Goal: Task Accomplishment & Management: Use online tool/utility

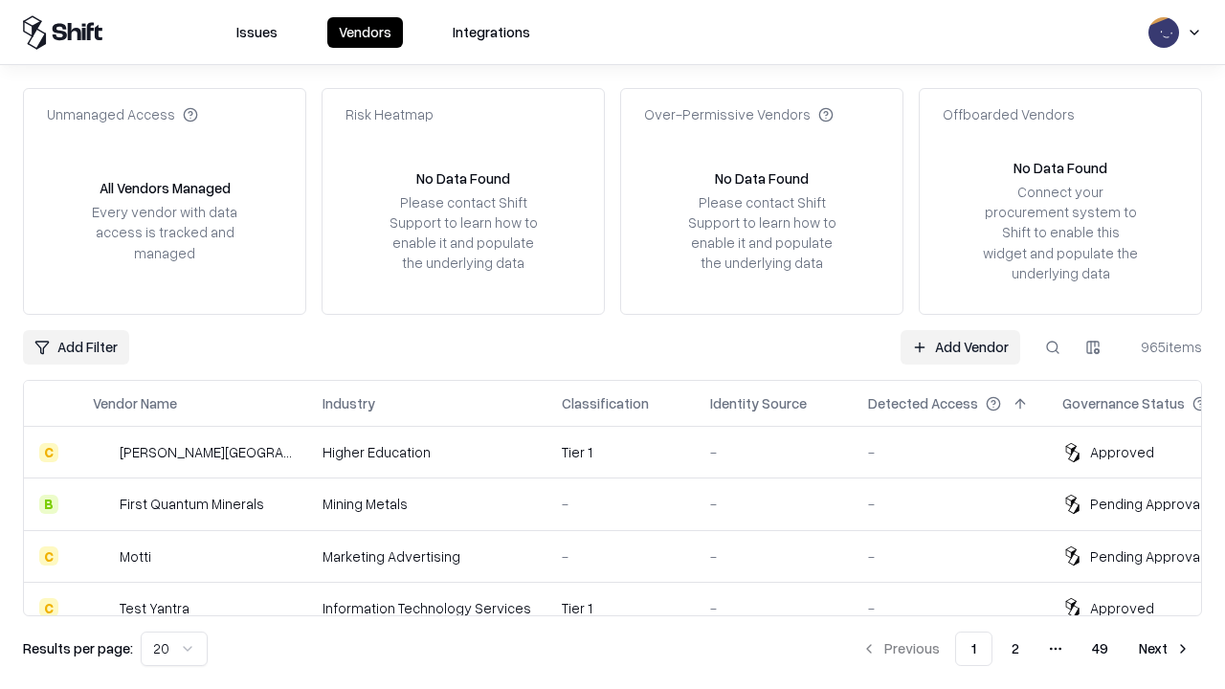
click at [960, 346] on link "Add Vendor" at bounding box center [960, 347] width 120 height 34
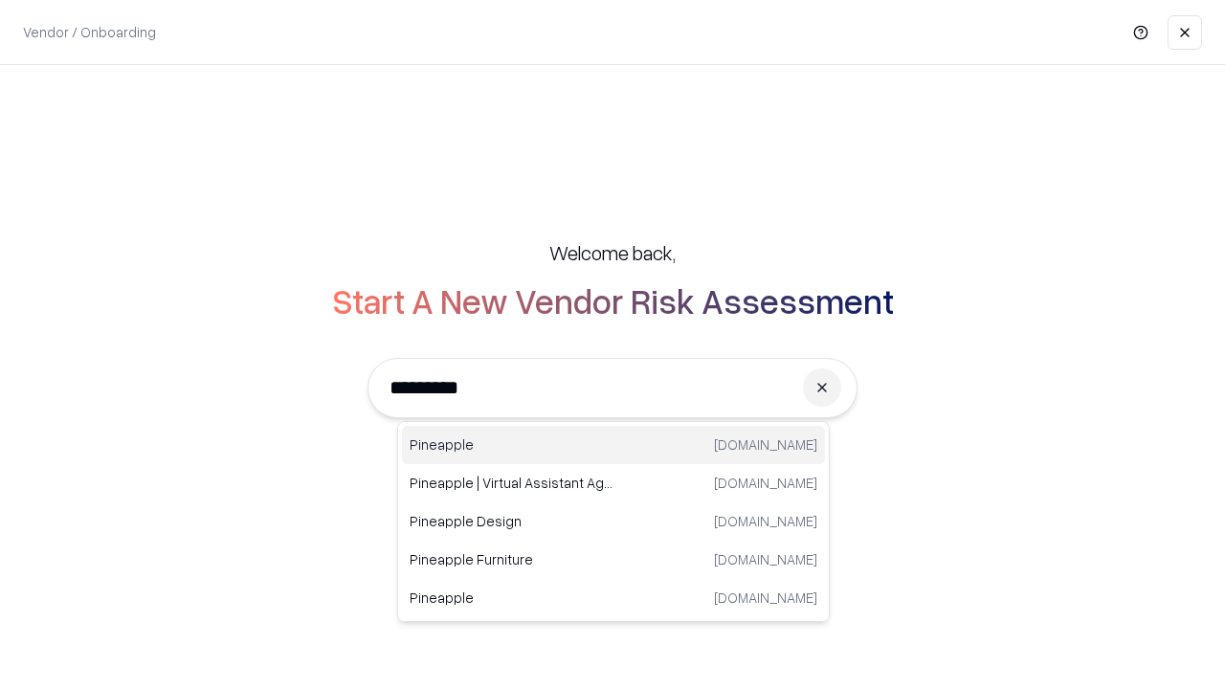
click at [613, 445] on div "Pineapple [DOMAIN_NAME]" at bounding box center [613, 445] width 423 height 38
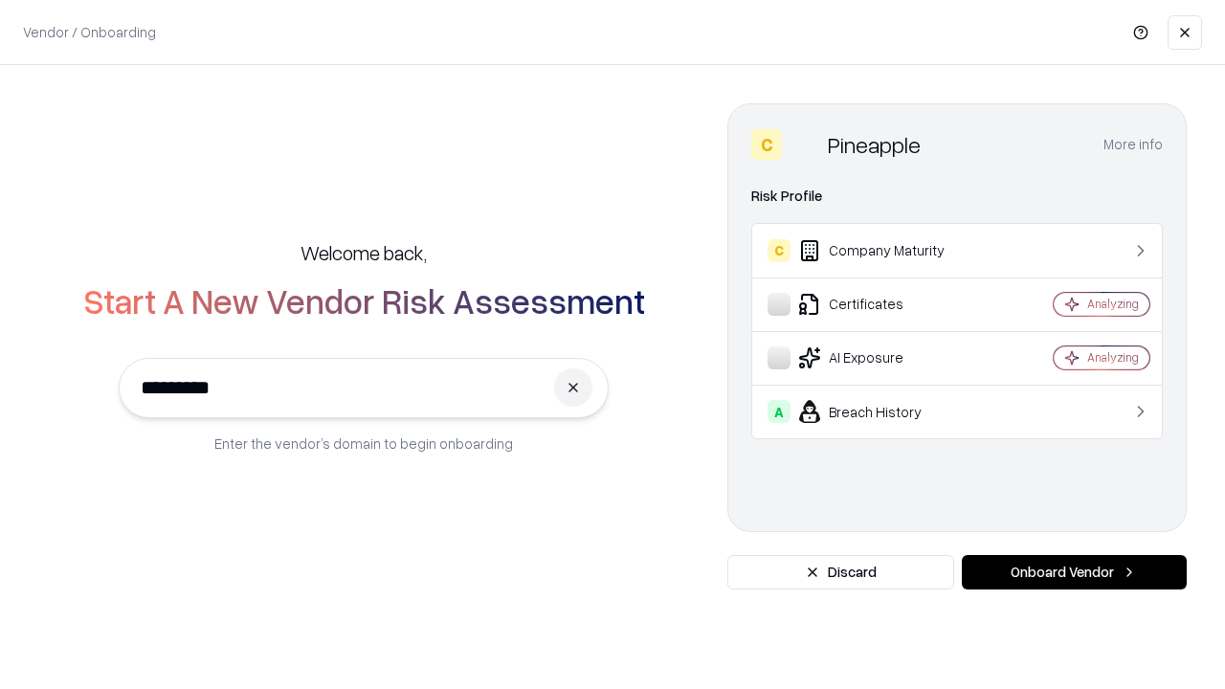
type input "*********"
click at [1074, 572] on button "Onboard Vendor" at bounding box center [1074, 572] width 225 height 34
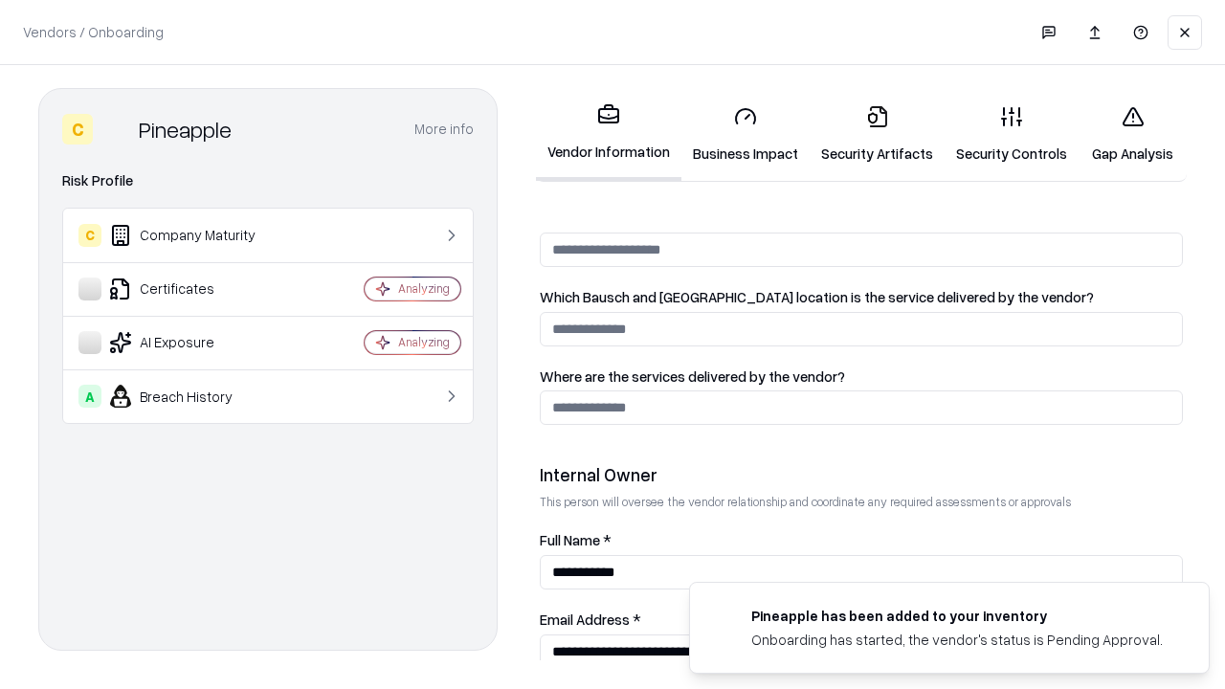
scroll to position [991, 0]
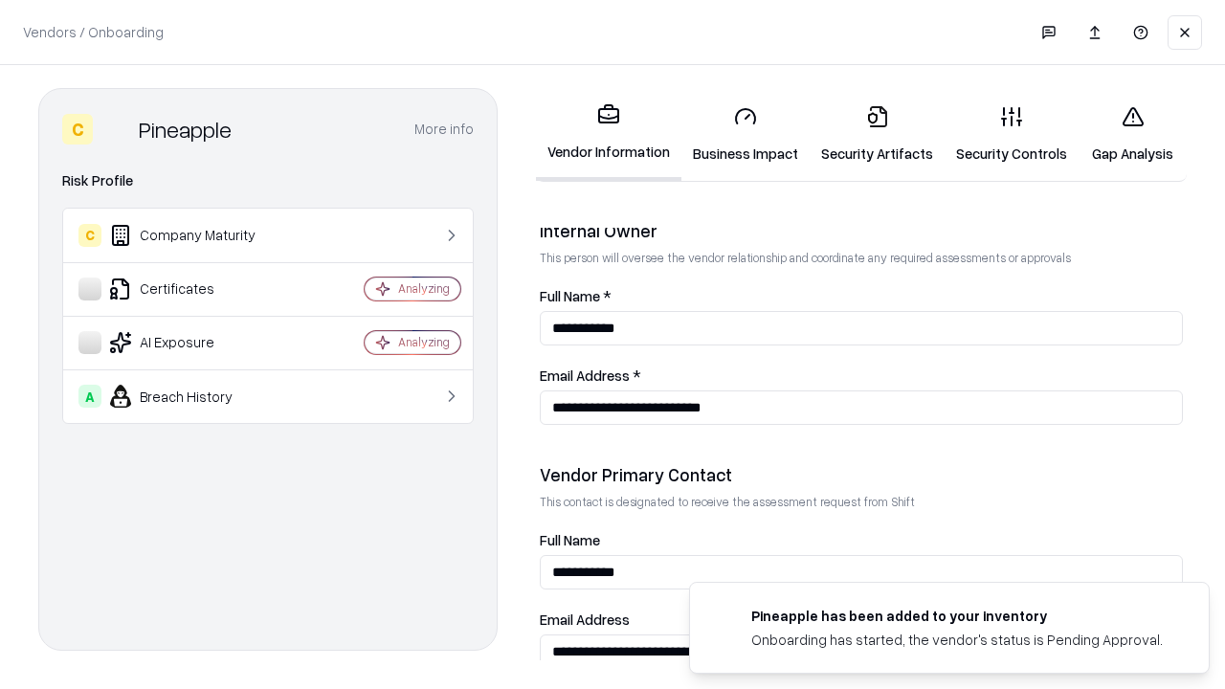
click at [876, 134] on link "Security Artifacts" at bounding box center [877, 134] width 135 height 89
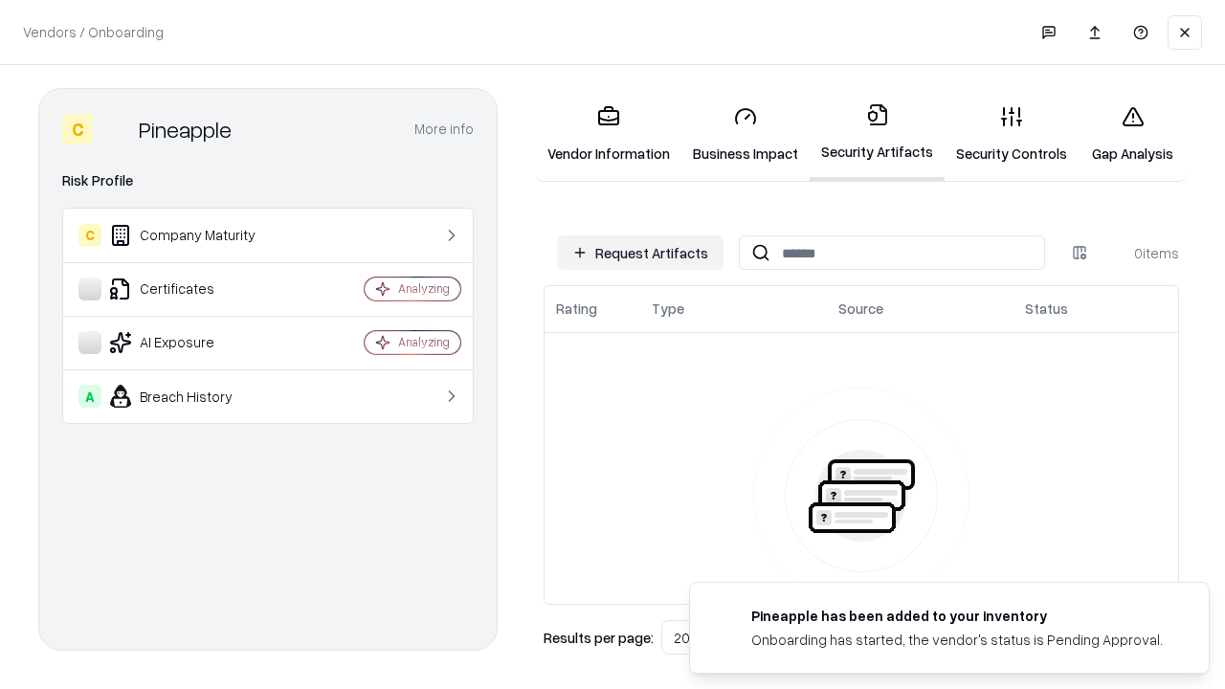
click at [640, 253] on button "Request Artifacts" at bounding box center [640, 252] width 166 height 34
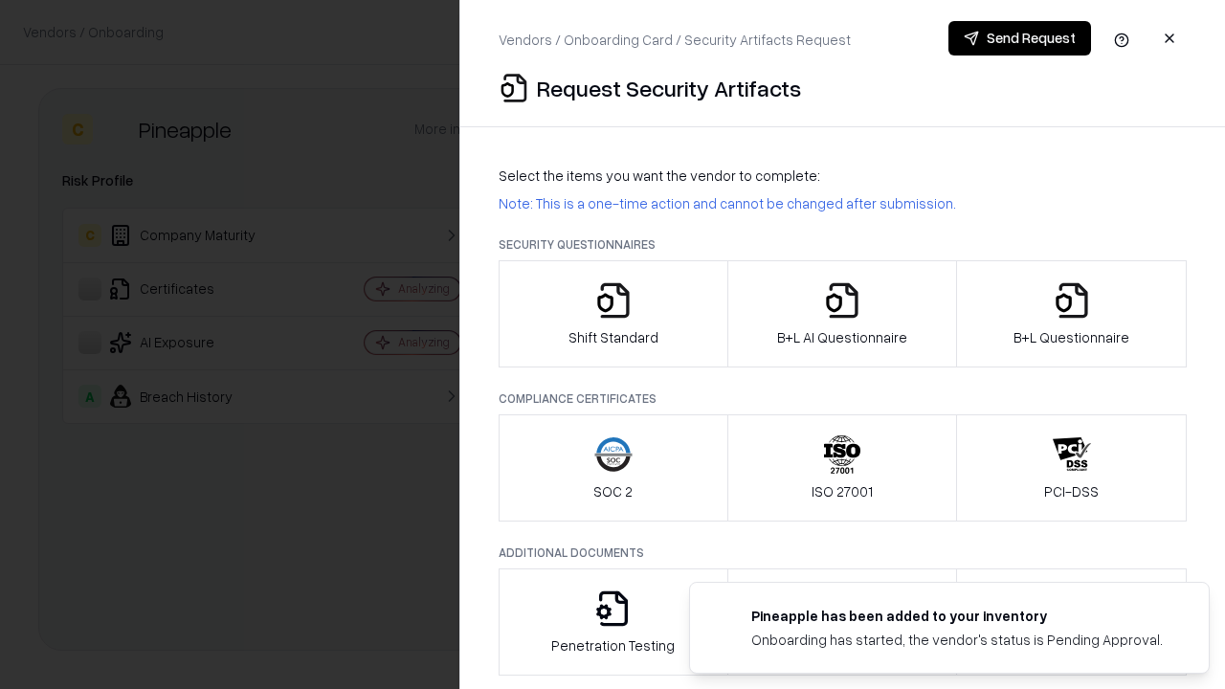
click at [1071, 314] on icon "button" at bounding box center [1072, 300] width 38 height 38
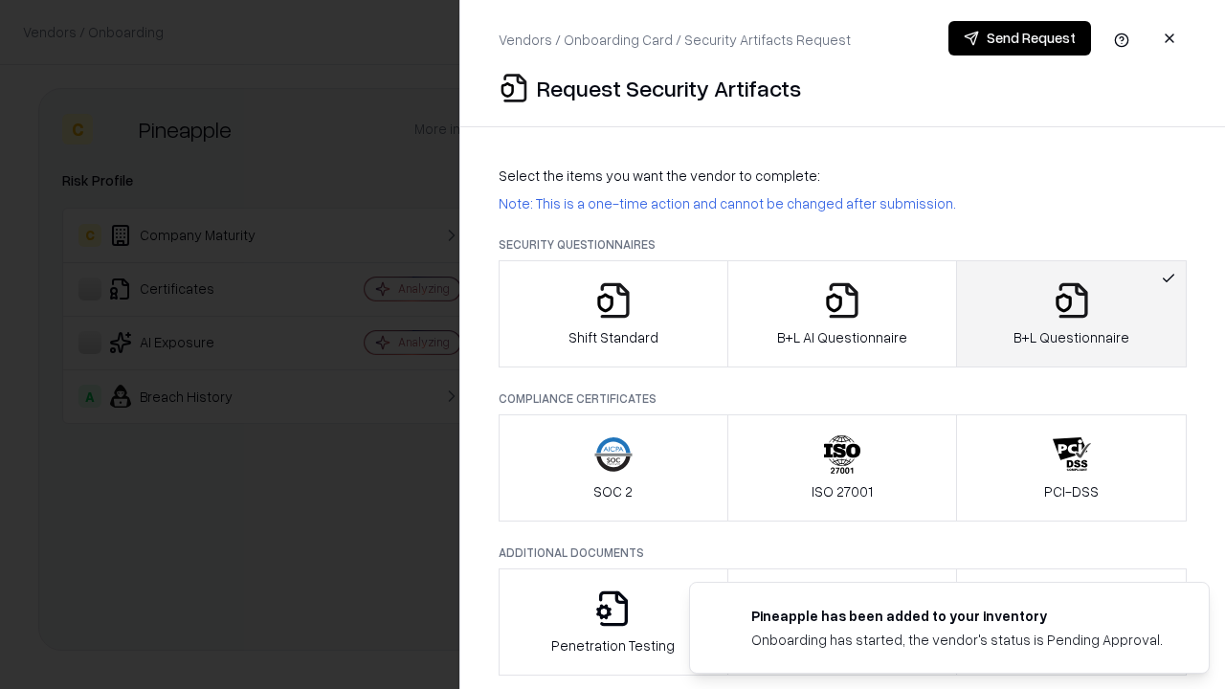
click at [841, 314] on icon "button" at bounding box center [842, 300] width 38 height 38
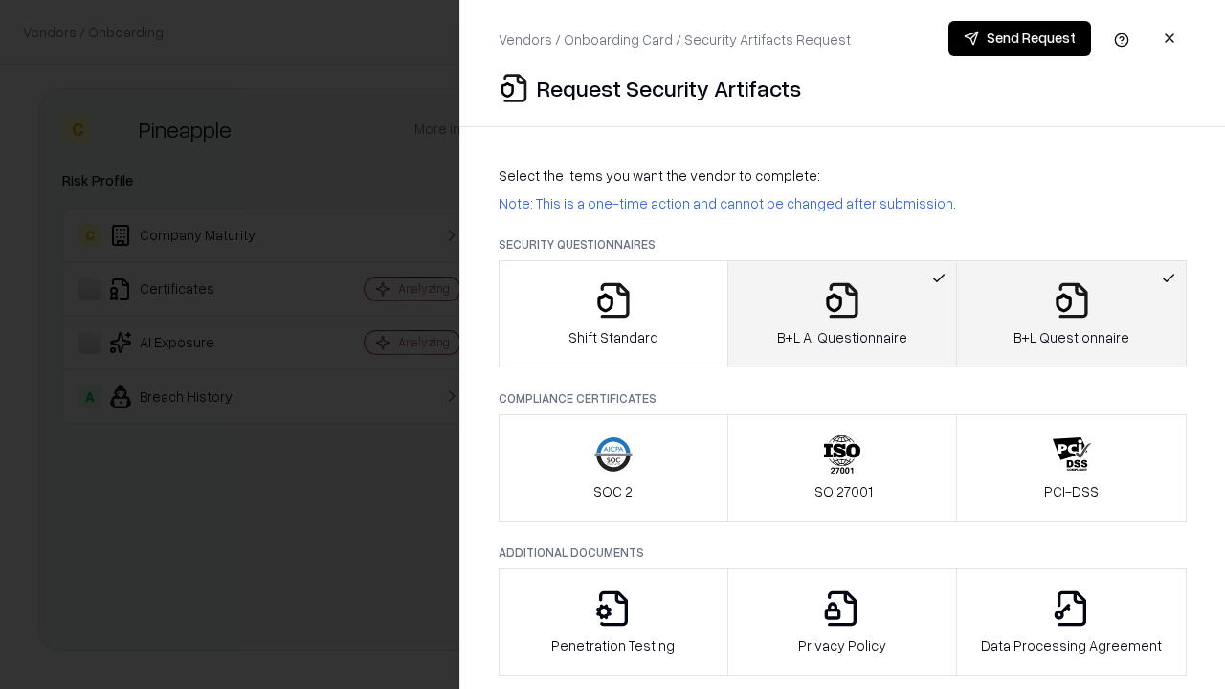
click at [1019, 38] on button "Send Request" at bounding box center [1019, 38] width 143 height 34
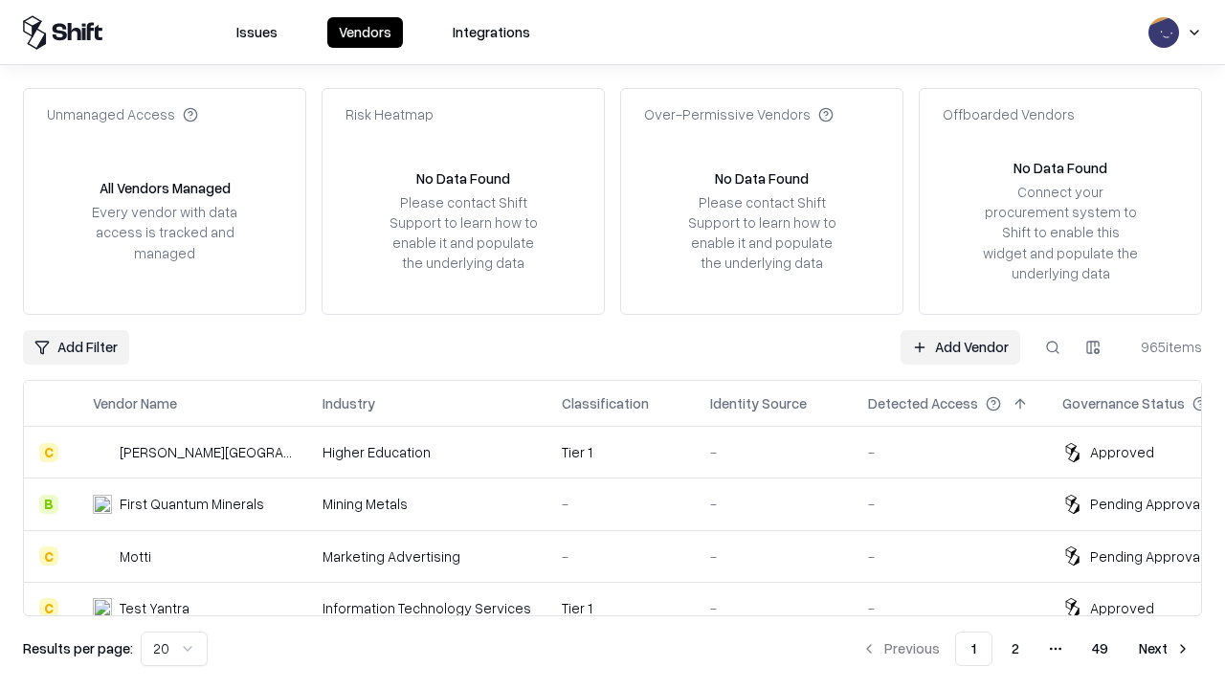
click at [960, 346] on link "Add Vendor" at bounding box center [960, 347] width 120 height 34
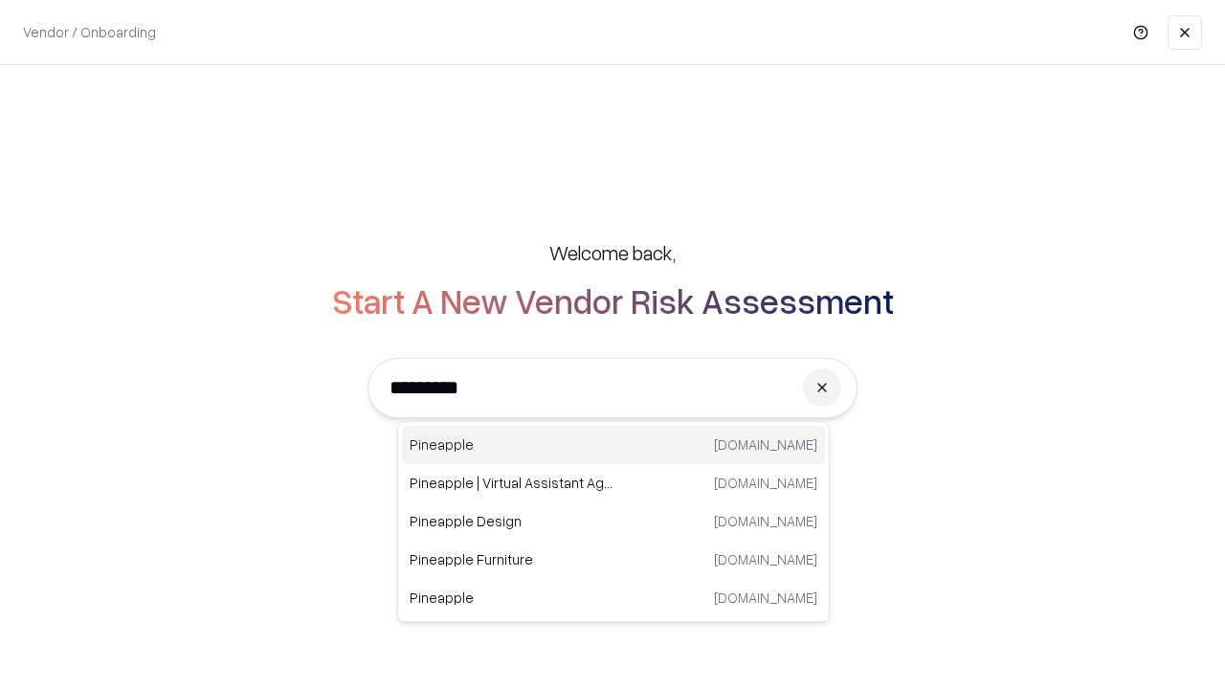
click at [613, 445] on div "Pineapple [DOMAIN_NAME]" at bounding box center [613, 445] width 423 height 38
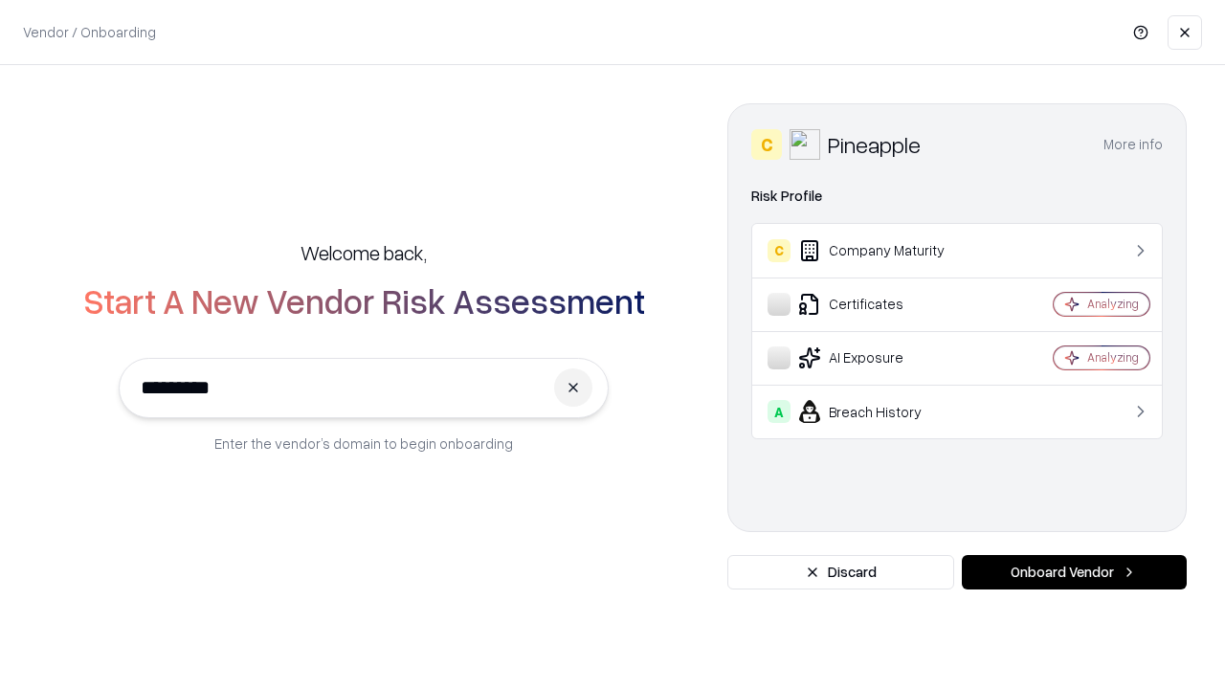
type input "*********"
click at [1074, 572] on button "Onboard Vendor" at bounding box center [1074, 572] width 225 height 34
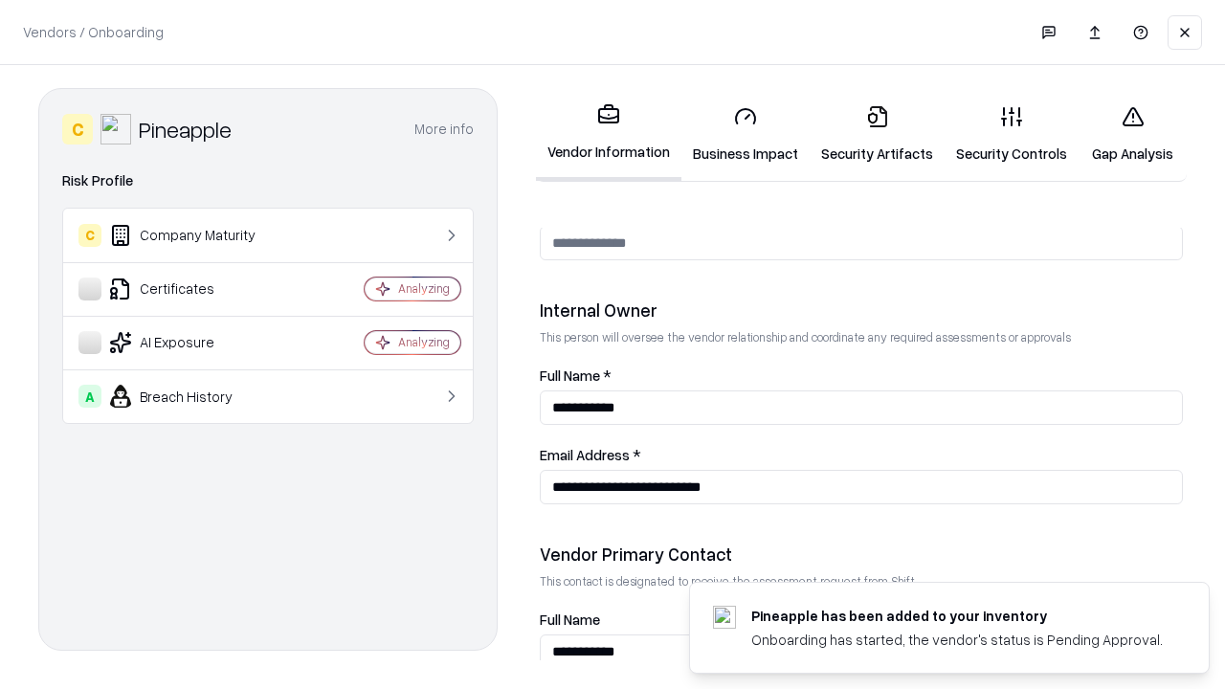
scroll to position [991, 0]
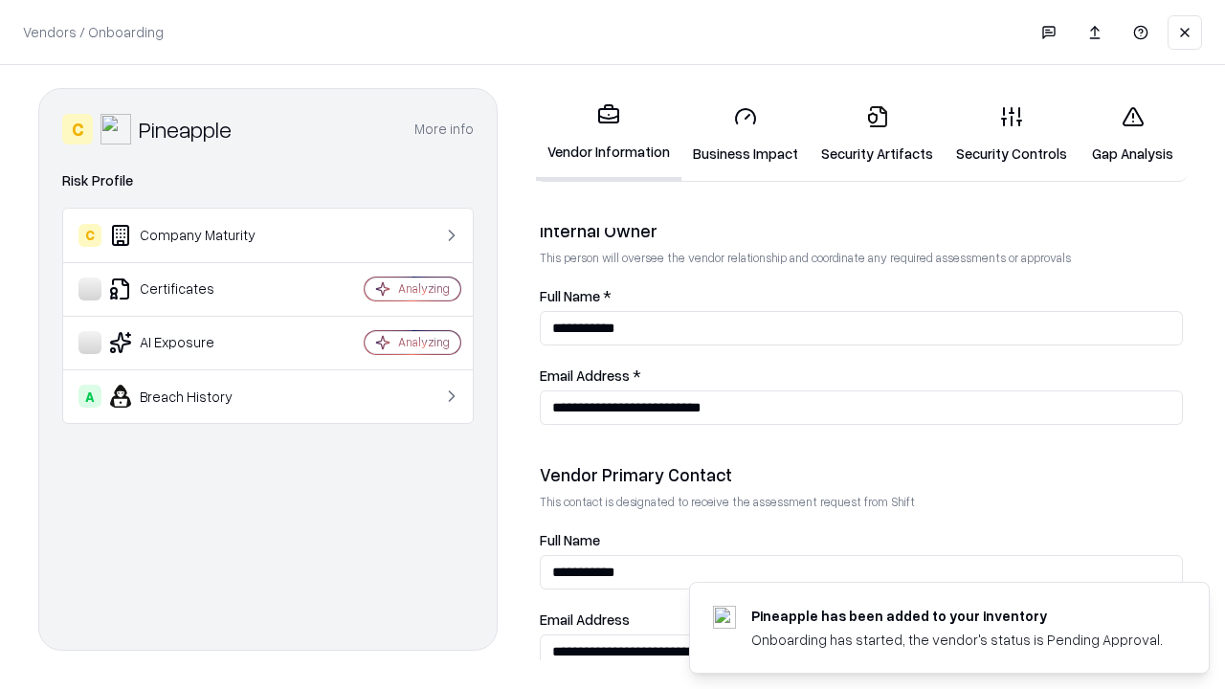
click at [1132, 134] on link "Gap Analysis" at bounding box center [1132, 134] width 108 height 89
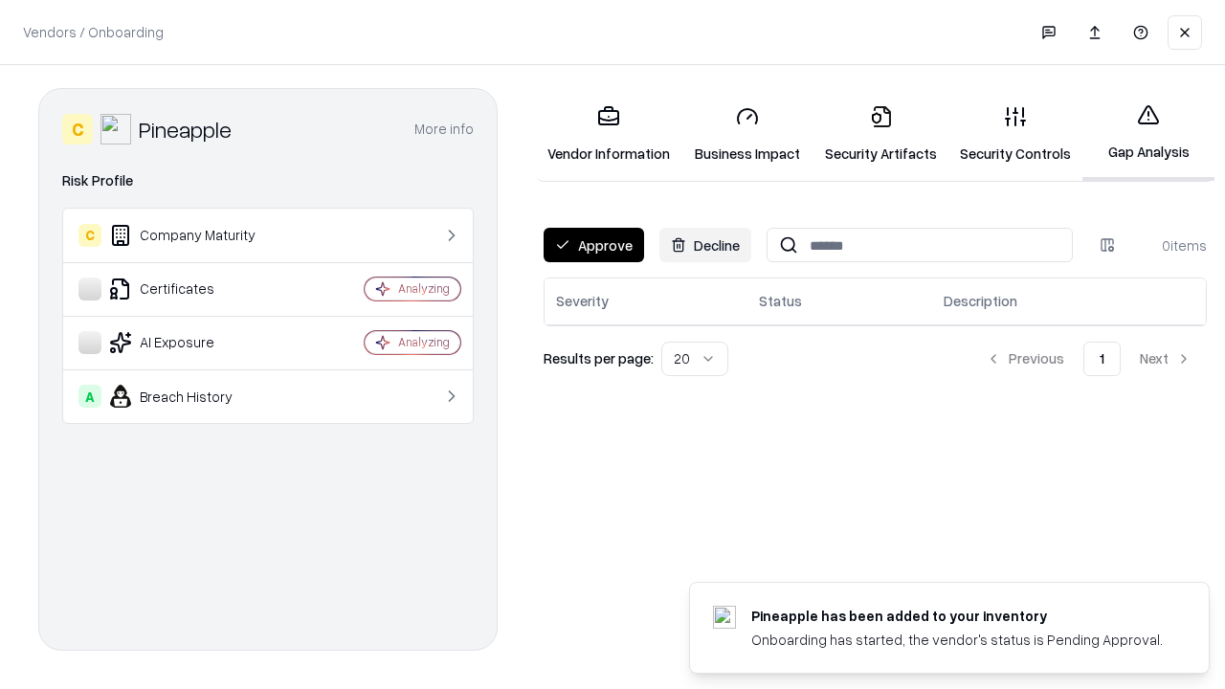
click at [593, 245] on button "Approve" at bounding box center [593, 245] width 100 height 34
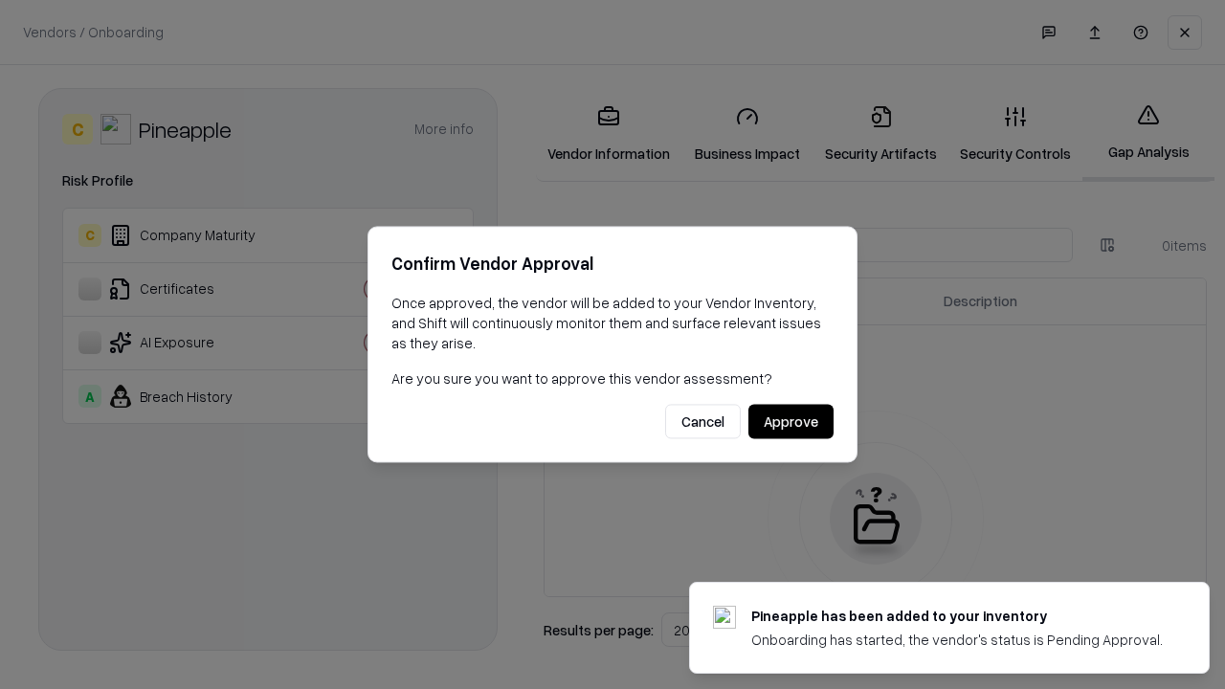
click at [790, 421] on button "Approve" at bounding box center [790, 422] width 85 height 34
